Goal: Information Seeking & Learning: Learn about a topic

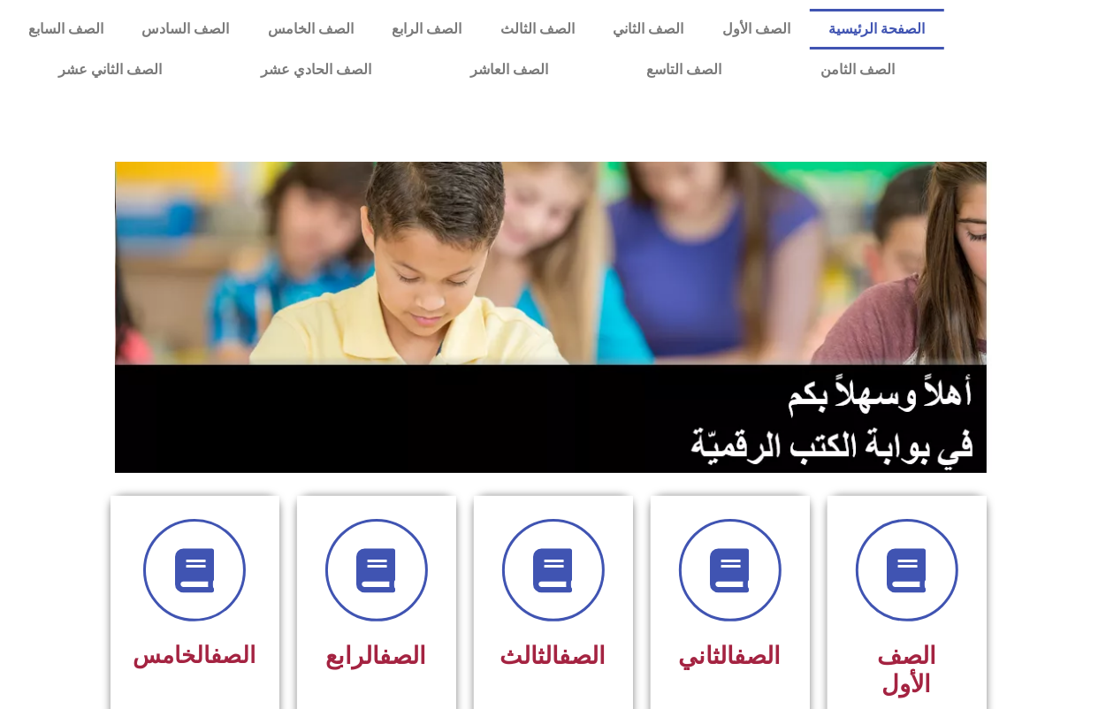
scroll to position [221, 0]
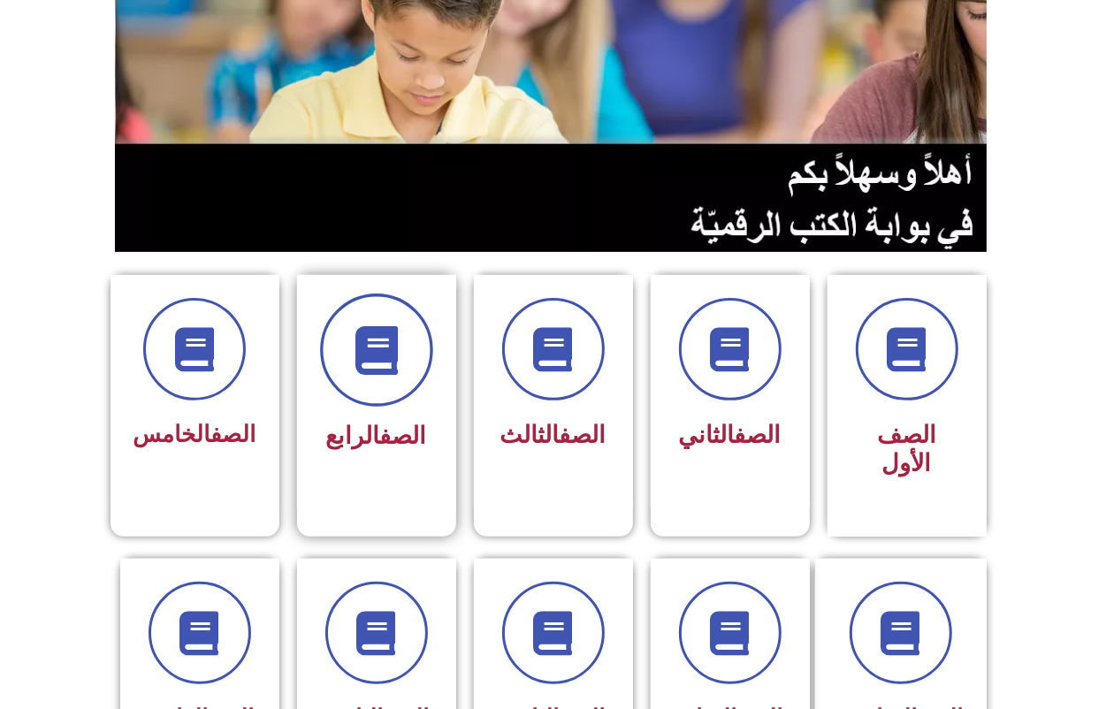
click at [354, 365] on icon at bounding box center [376, 350] width 49 height 49
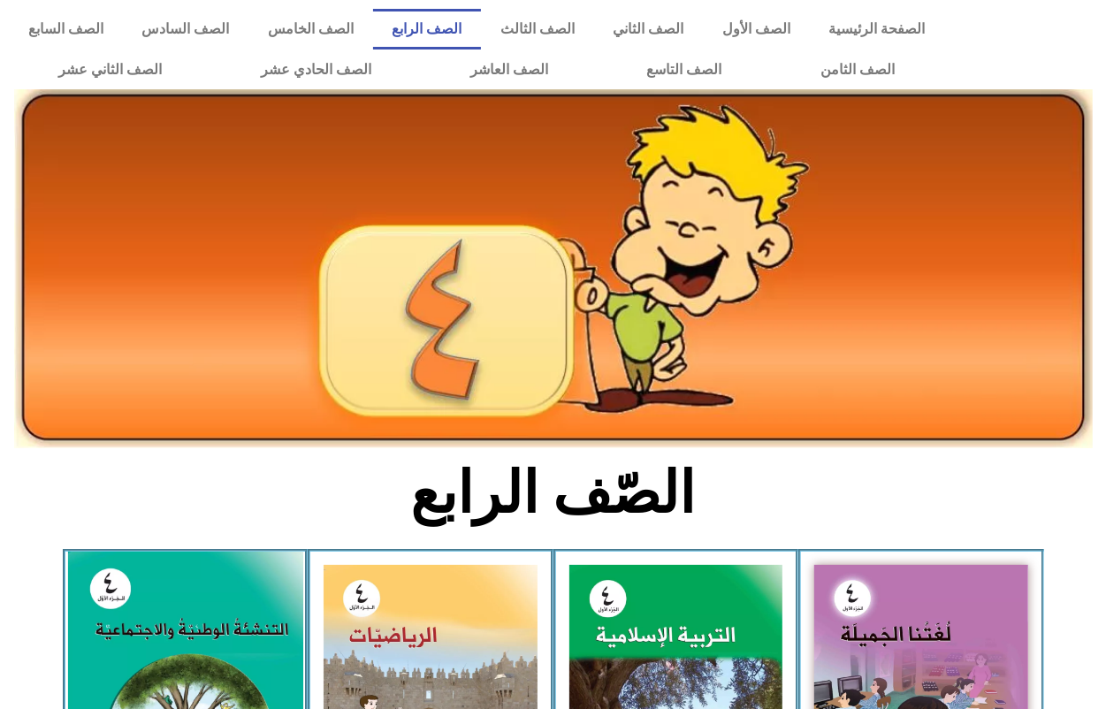
scroll to position [221, 0]
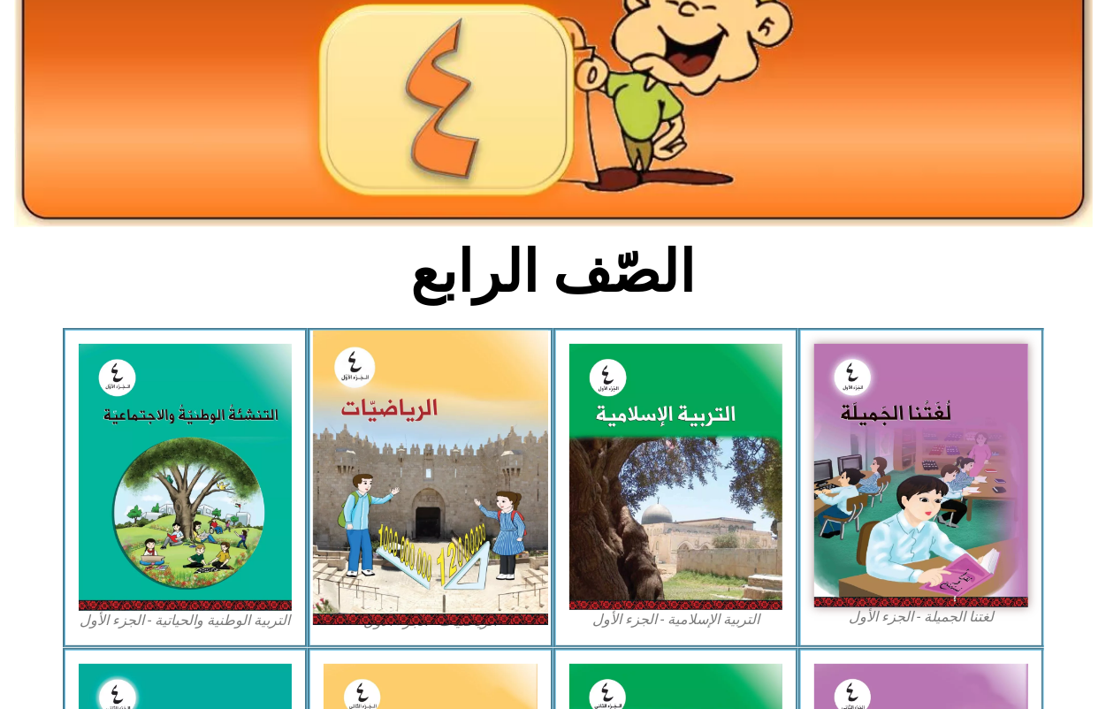
click at [433, 405] on img at bounding box center [430, 478] width 235 height 294
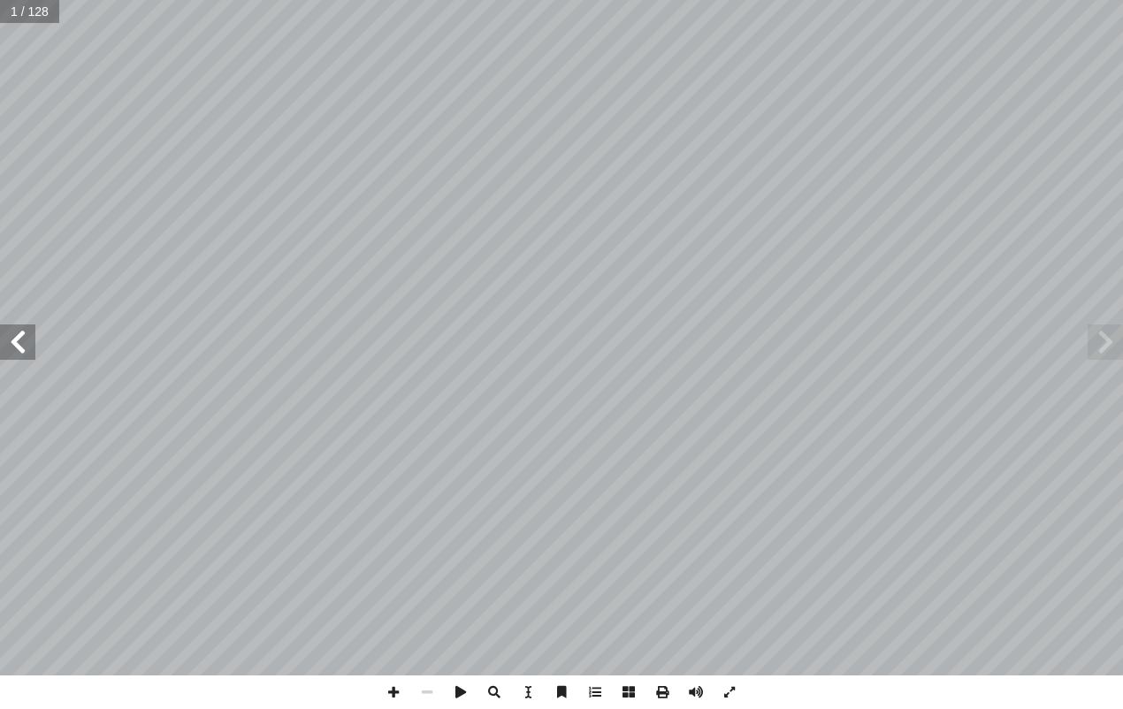
click at [19, 336] on span at bounding box center [17, 341] width 35 height 35
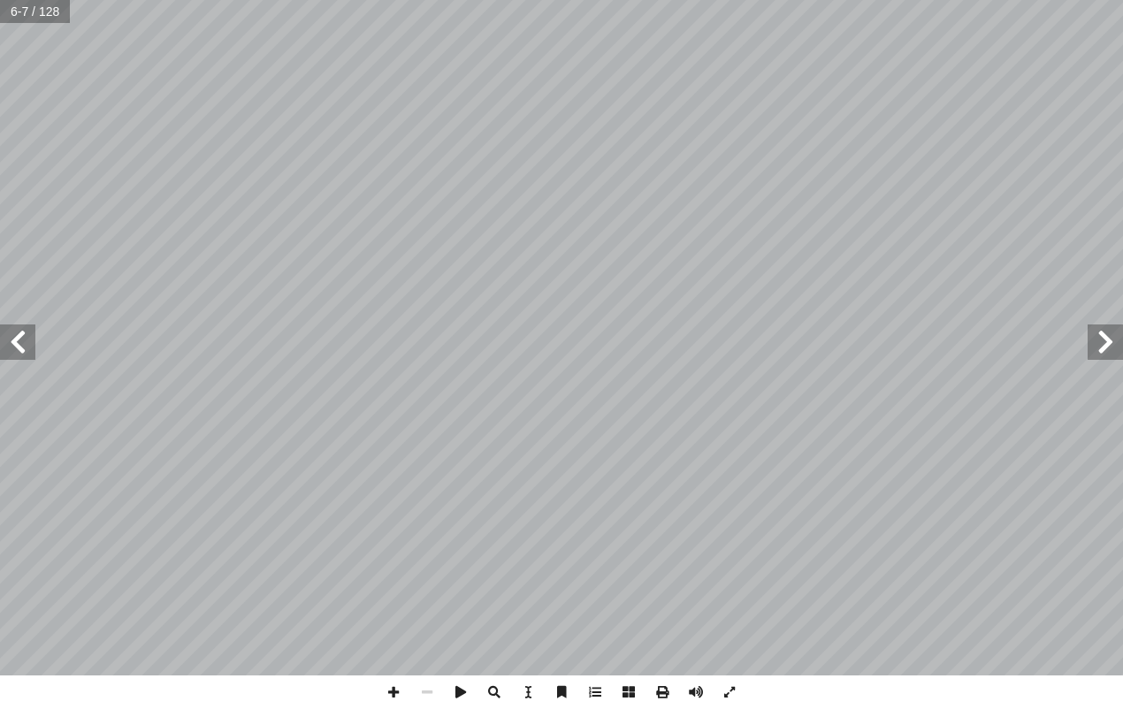
click at [19, 336] on span at bounding box center [17, 341] width 35 height 35
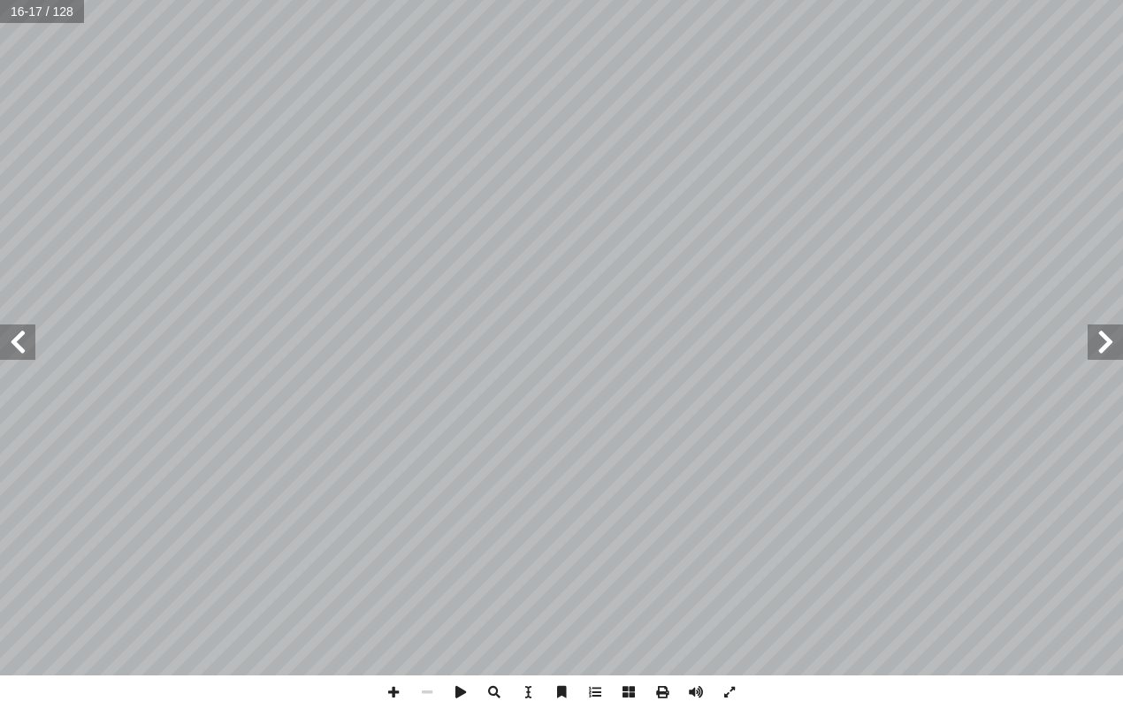
click at [19, 336] on span at bounding box center [17, 341] width 35 height 35
click at [389, 683] on span at bounding box center [394, 692] width 34 height 34
drag, startPoint x: 395, startPoint y: 689, endPoint x: 386, endPoint y: 676, distance: 15.9
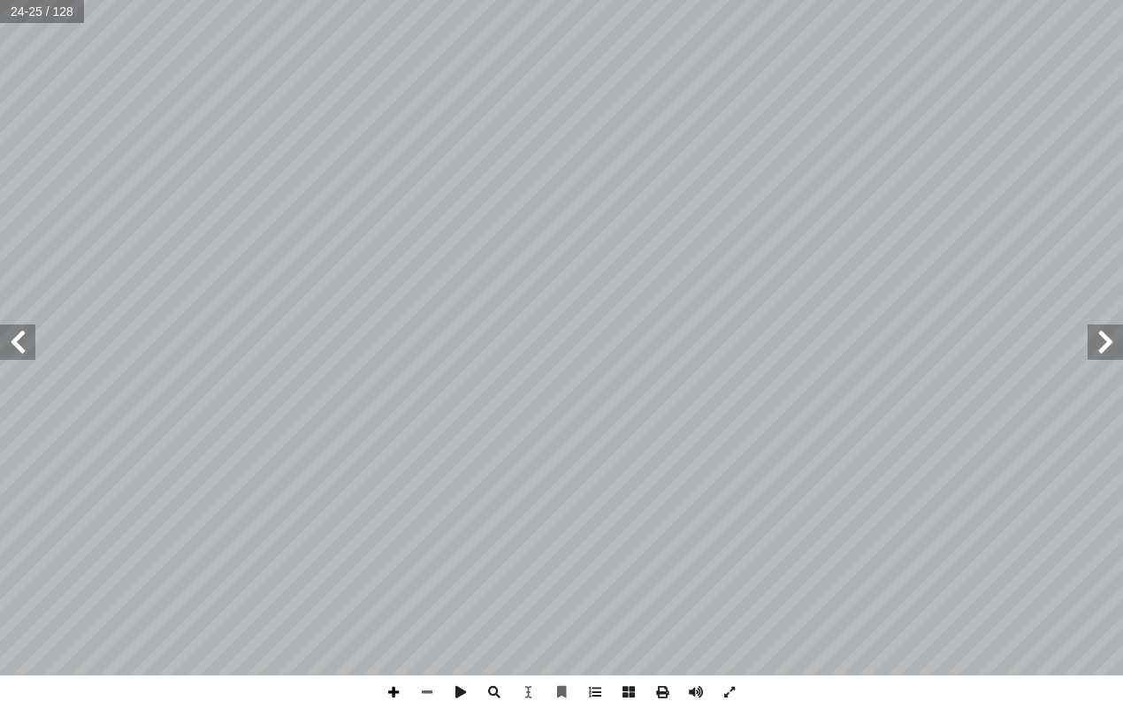
click at [394, 689] on span at bounding box center [394, 692] width 34 height 34
click at [621, 0] on html "الصفحة الرئيسية الصف الأول الصف الثاني الصف الثالث الصف الرابع الصف الخامس الصف…" at bounding box center [561, 80] width 1123 height 161
click at [745, 681] on div "20 لتعليــم، ففــي � لتربيــة و � ـي لحــق فـ � ـرد لــكل فـ 1 ــة َ ب َ ل َ ط …" at bounding box center [561, 354] width 1123 height 709
click at [570, 341] on div "16 غ: � لفر � لمنازل بالكلمات في � على لوحة َ ل َّ مث ُ لم � د َ د ّ لع � ُ ب ُ…" at bounding box center [561, 337] width 1123 height 675
click at [24, 358] on span at bounding box center [17, 341] width 35 height 35
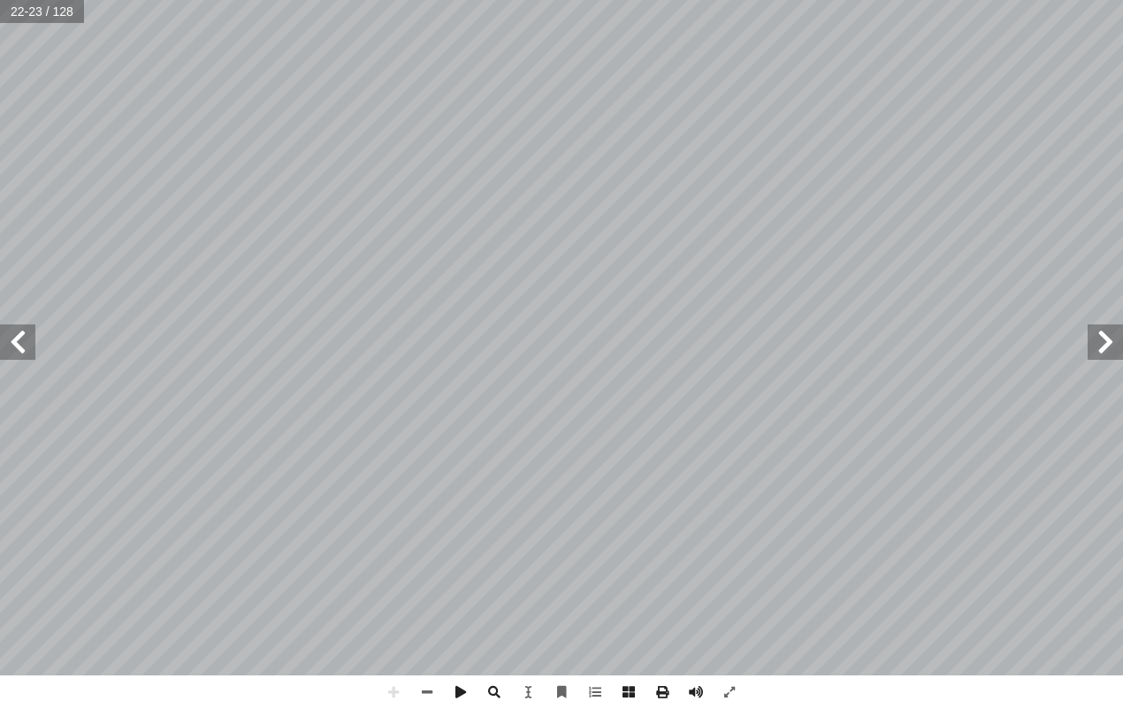
click at [23, 333] on span at bounding box center [17, 341] width 35 height 35
click at [22, 340] on span at bounding box center [17, 341] width 35 height 35
